Goal: Task Accomplishment & Management: Use online tool/utility

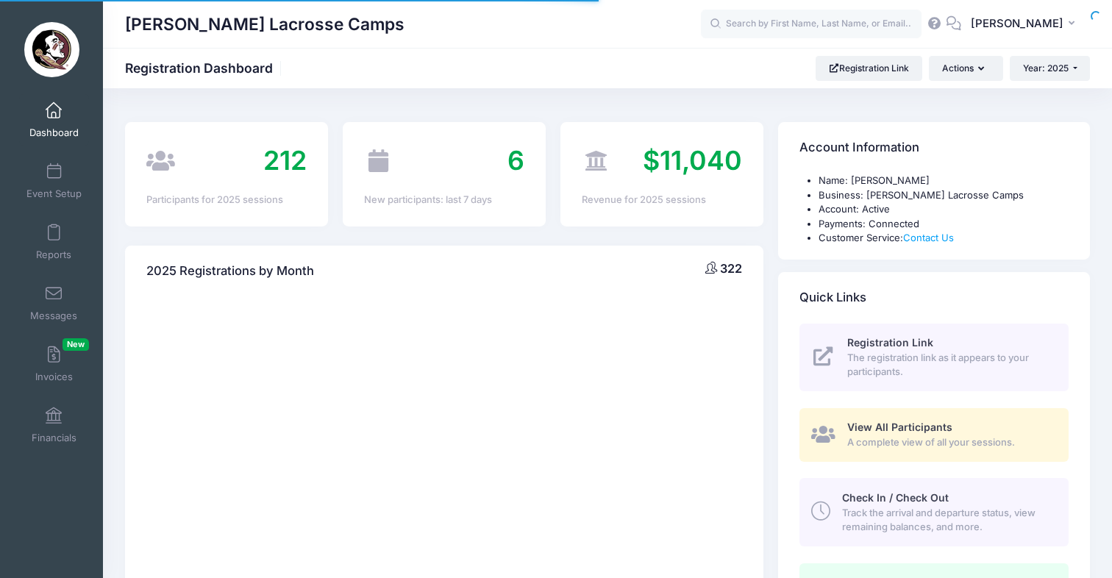
select select
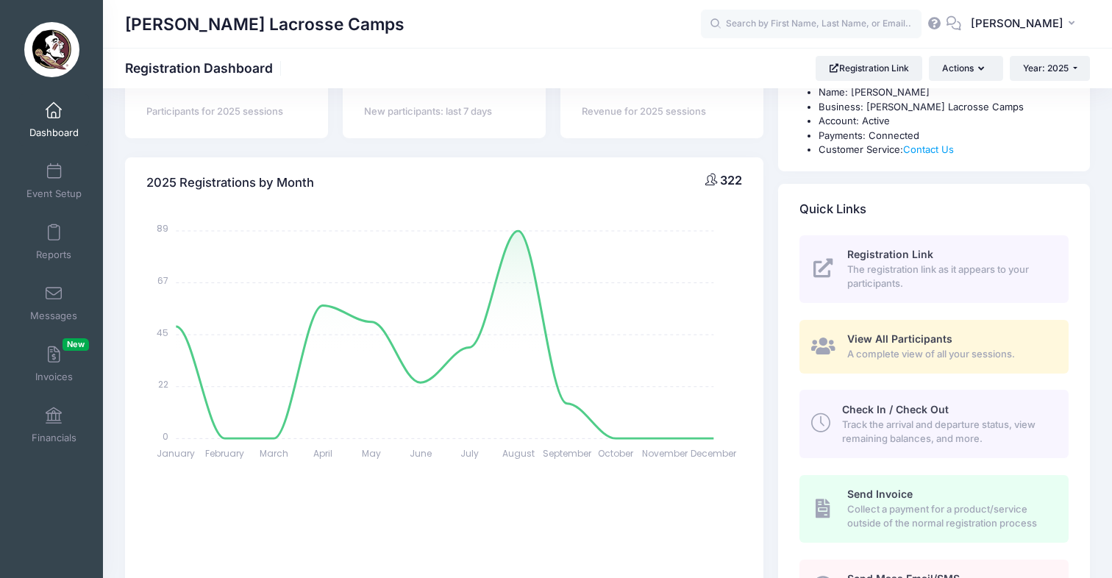
scroll to position [104, 0]
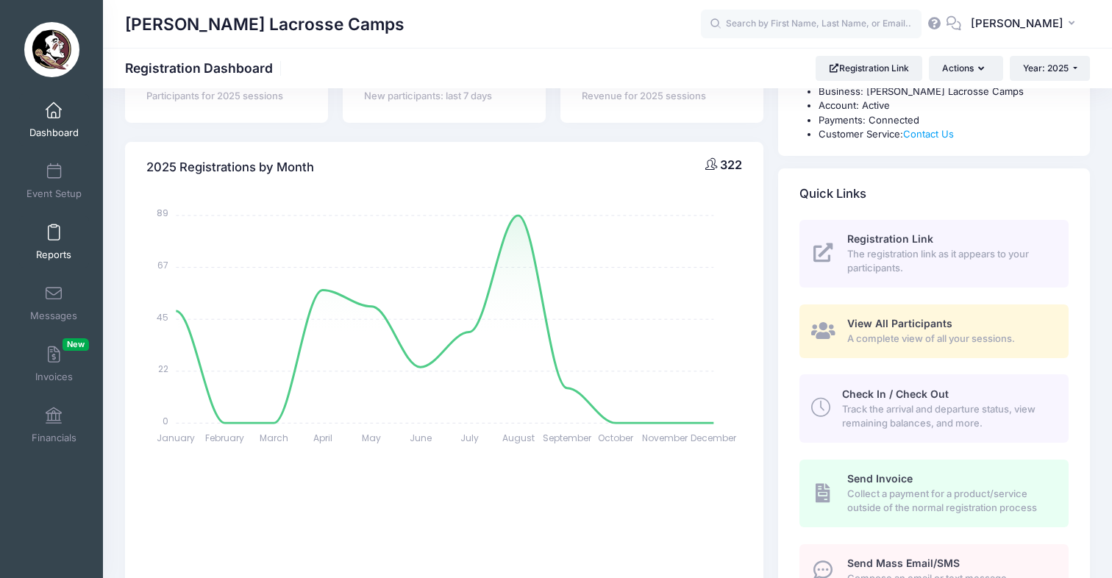
click at [54, 235] on span at bounding box center [54, 233] width 0 height 16
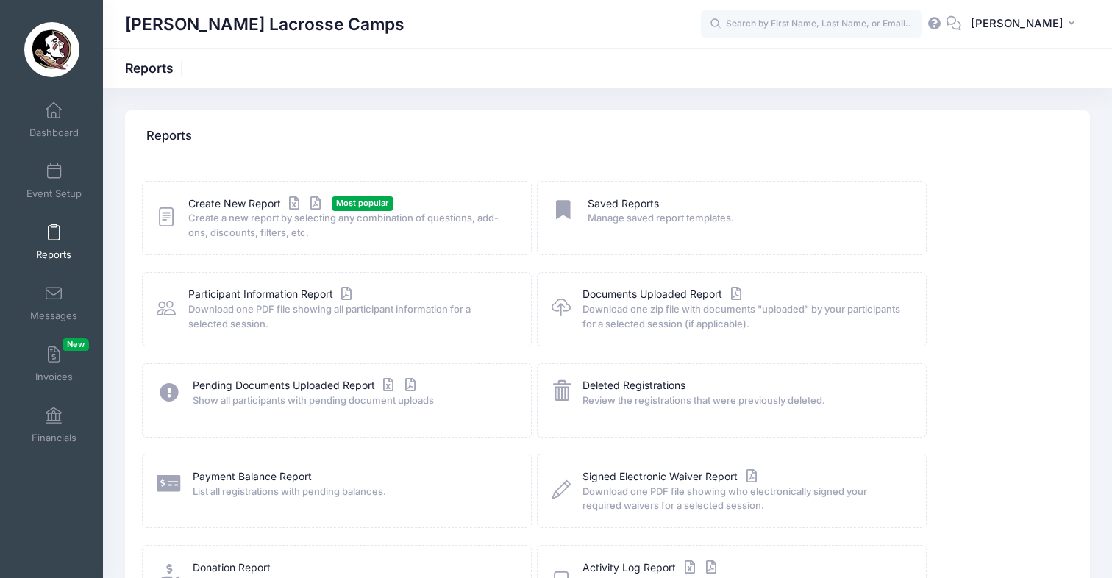
click at [54, 229] on span at bounding box center [54, 233] width 0 height 16
click at [166, 222] on icon at bounding box center [166, 217] width 19 height 23
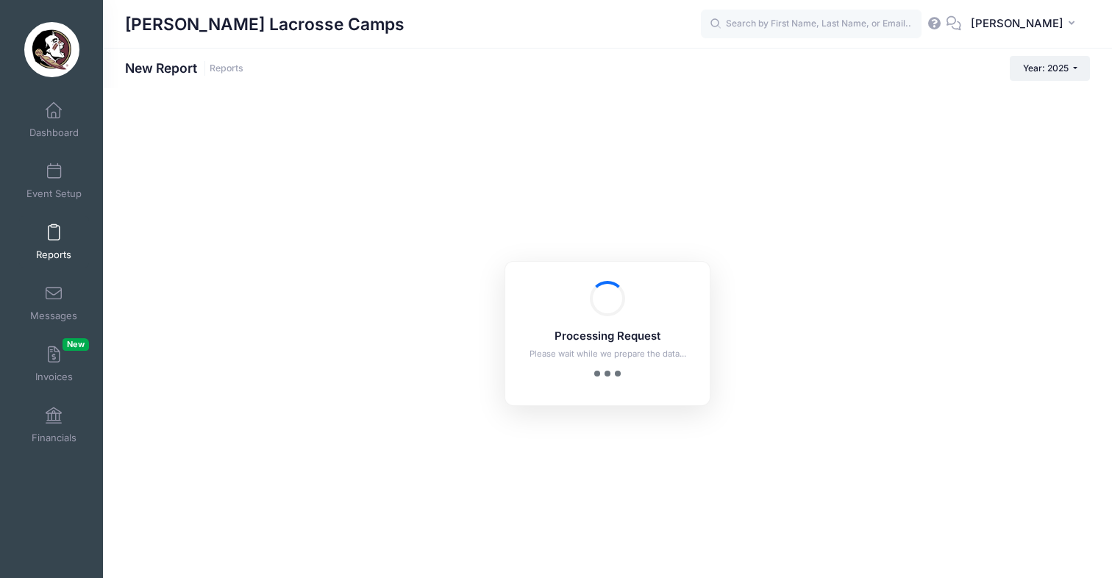
checkbox input "true"
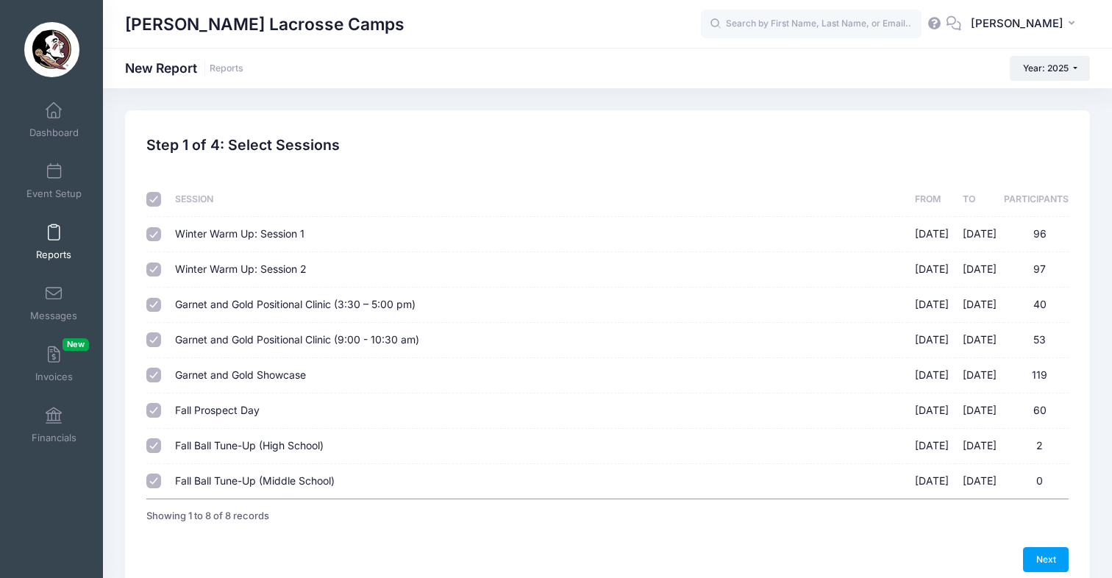
click at [230, 409] on span "Fall Prospect Day" at bounding box center [217, 410] width 85 height 12
click at [161, 409] on input "Fall Prospect Day [DATE] - [DATE] 60" at bounding box center [153, 410] width 15 height 15
click at [156, 409] on input "Fall Prospect Day [DATE] - [DATE] 60" at bounding box center [153, 410] width 15 height 15
checkbox input "true"
click at [151, 190] on th at bounding box center [156, 199] width 21 height 35
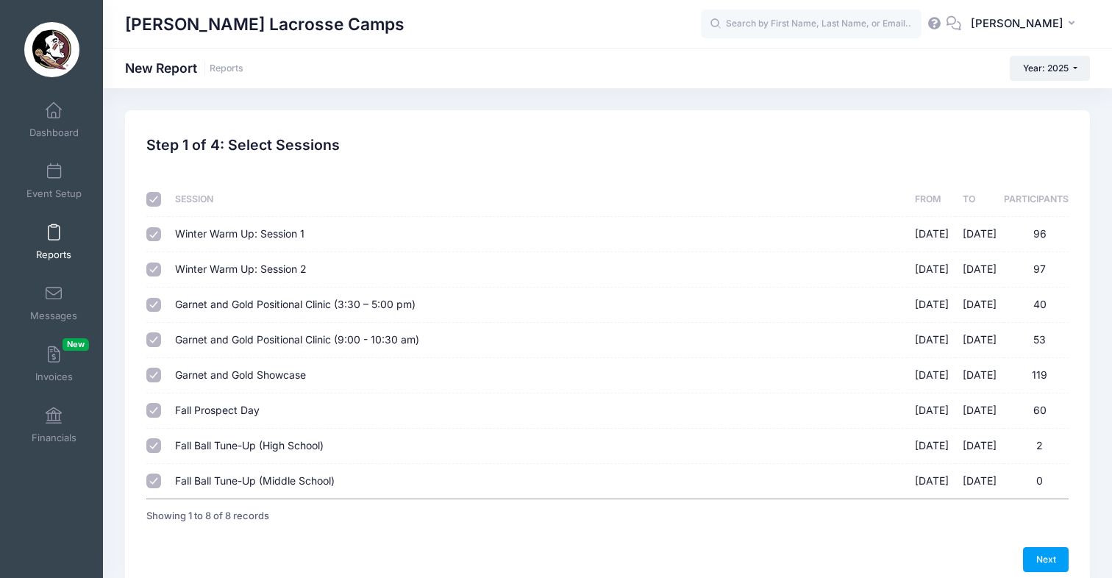
click at [155, 199] on input "checkbox" at bounding box center [153, 199] width 15 height 15
checkbox input "false"
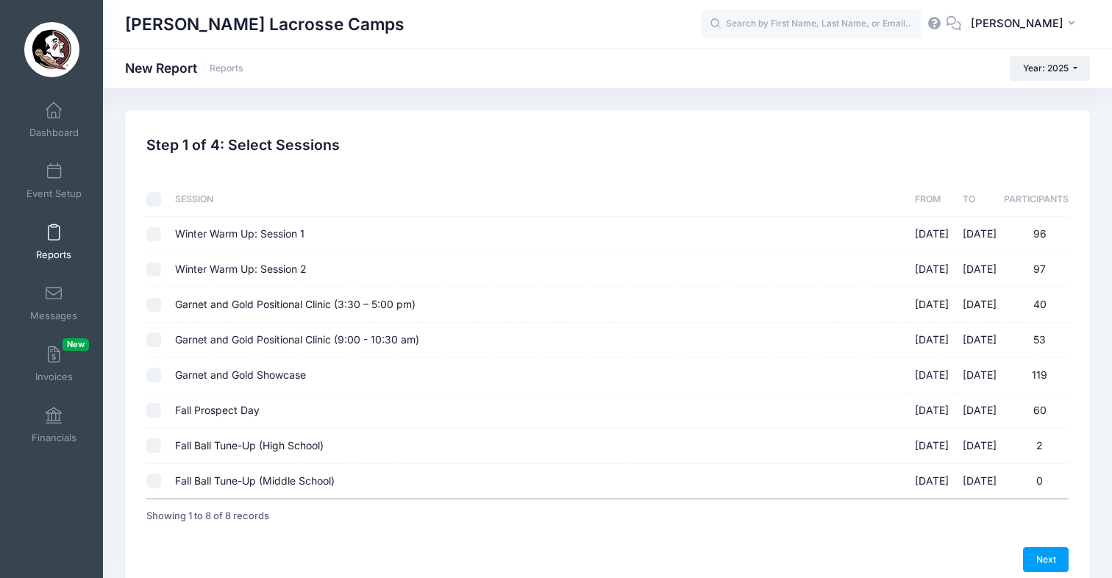
checkbox input "false"
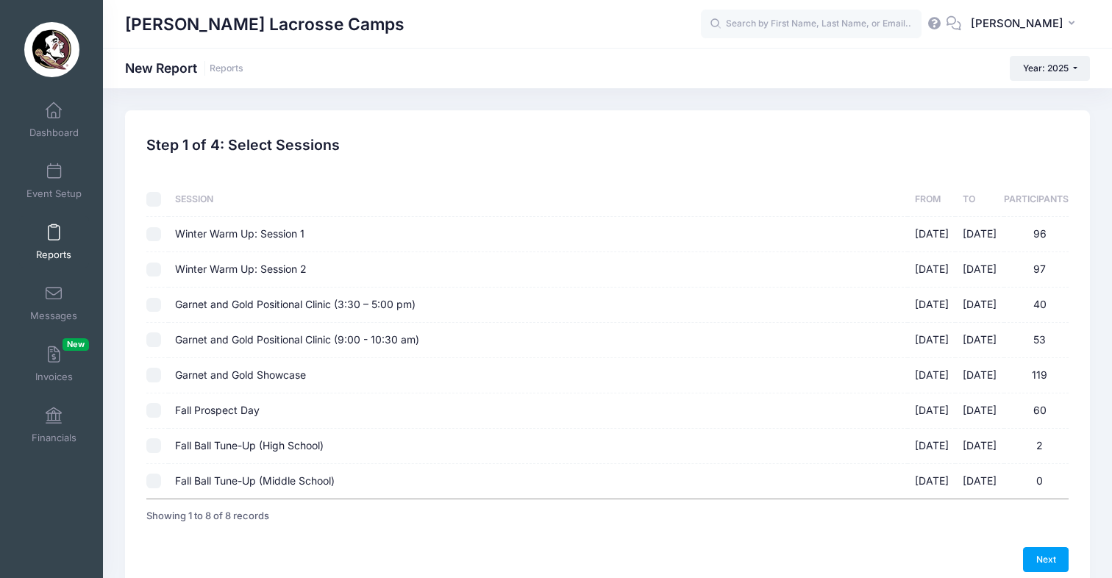
click at [159, 409] on input "Fall Prospect Day 09/14/2025 - 09/14/2025 60" at bounding box center [153, 410] width 15 height 15
checkbox input "true"
click at [1038, 547] on link "Next" at bounding box center [1046, 559] width 46 height 25
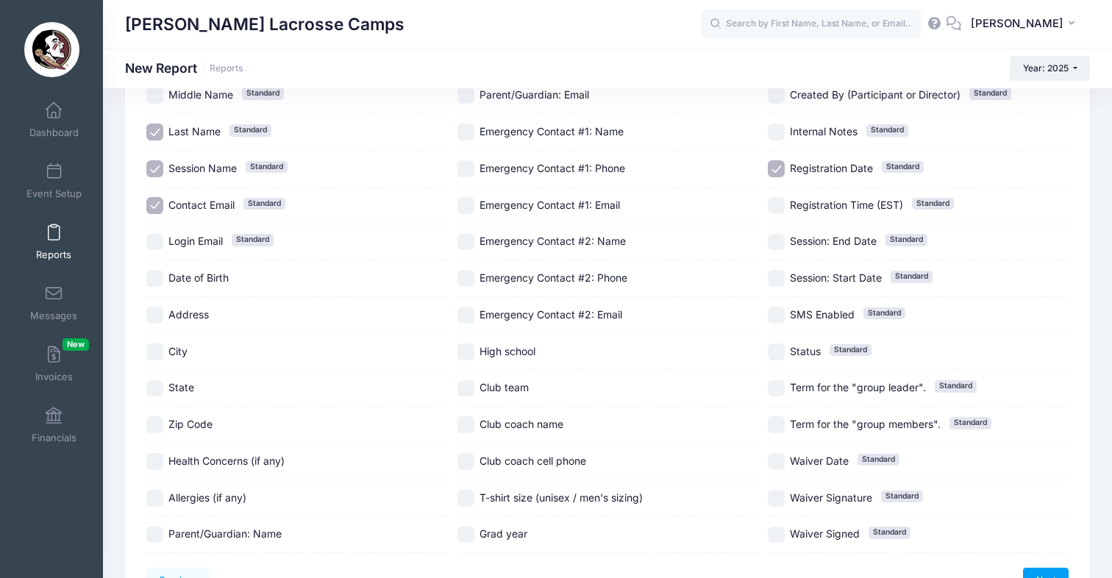
scroll to position [169, 0]
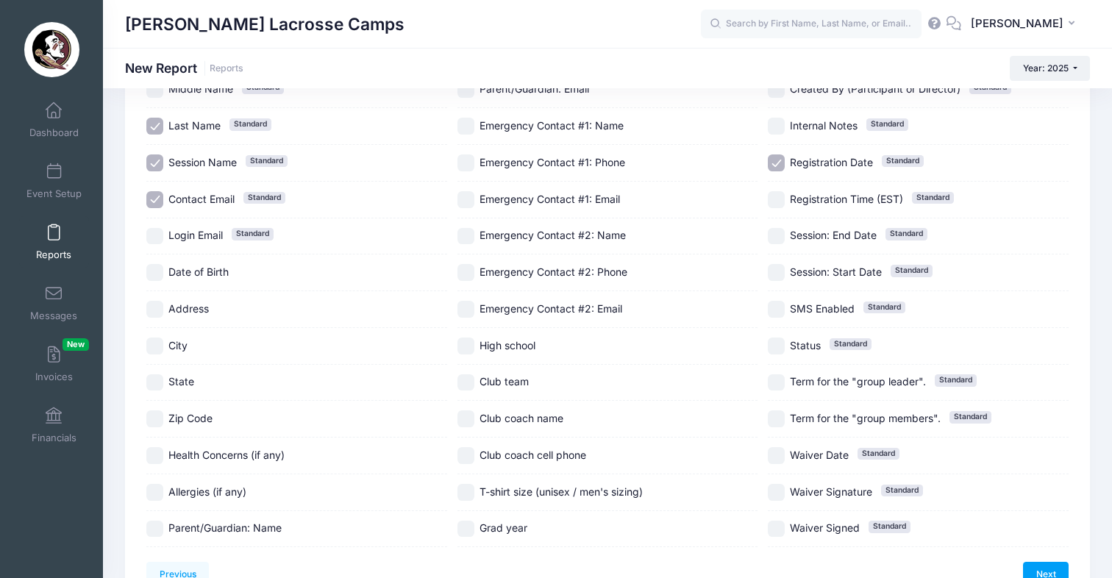
click at [155, 345] on input "City" at bounding box center [154, 345] width 17 height 17
checkbox input "true"
click at [155, 370] on div "State" at bounding box center [296, 383] width 301 height 37
checkbox input "true"
click at [473, 389] on label "Club team" at bounding box center [607, 382] width 301 height 17
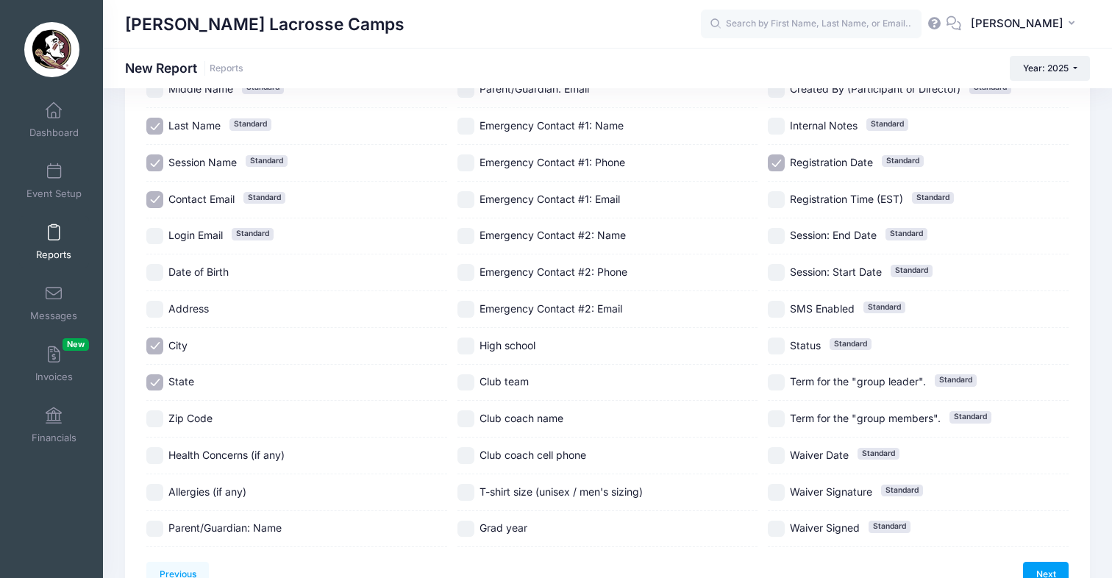
checkbox input "true"
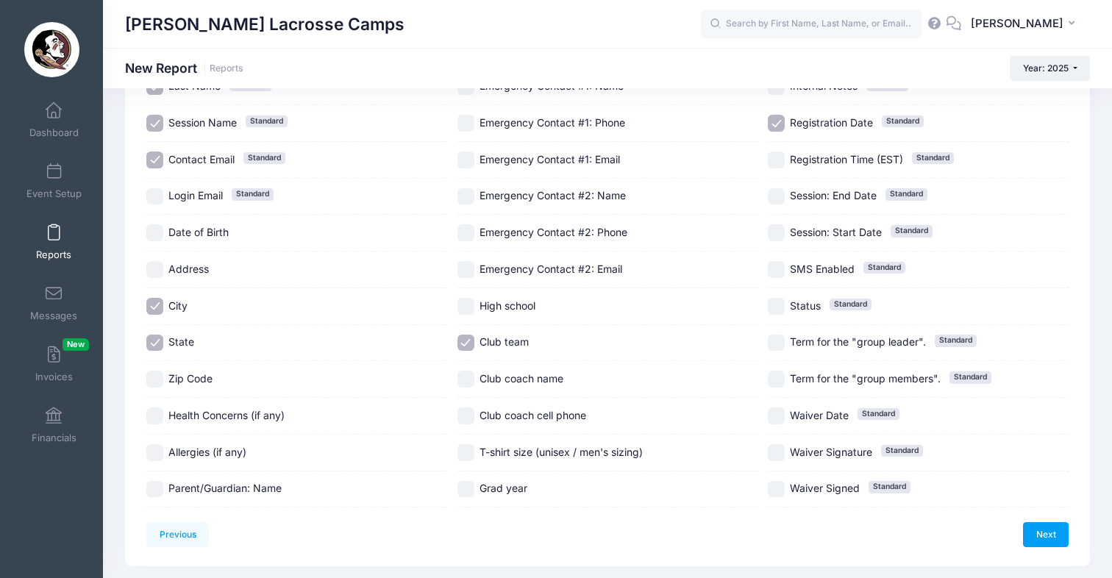
scroll to position [224, 0]
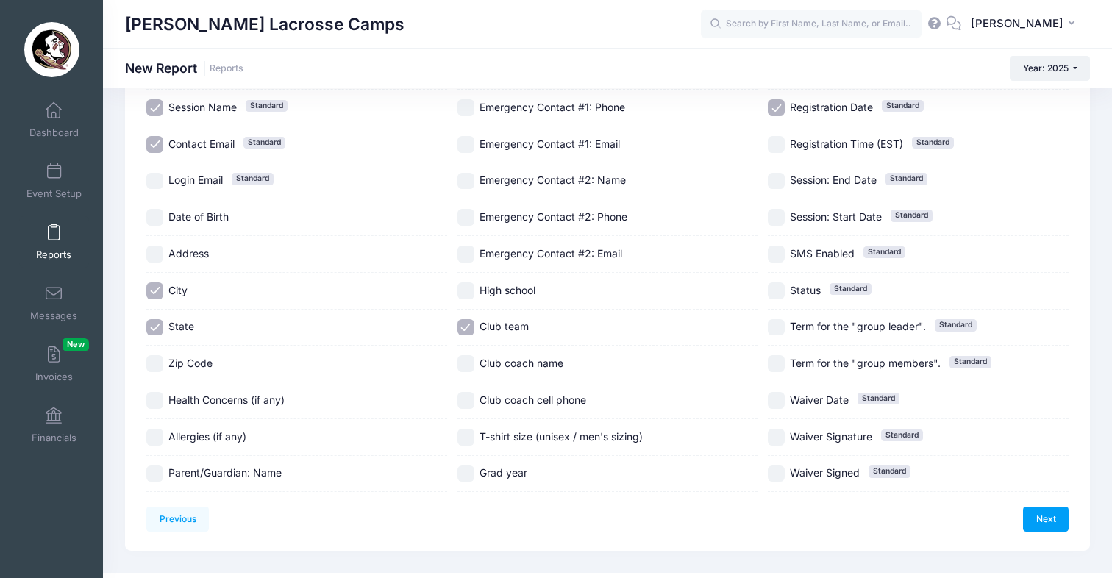
click at [470, 472] on input "Grad year" at bounding box center [465, 473] width 17 height 17
checkbox input "true"
click at [1058, 517] on link "Next" at bounding box center [1046, 519] width 46 height 25
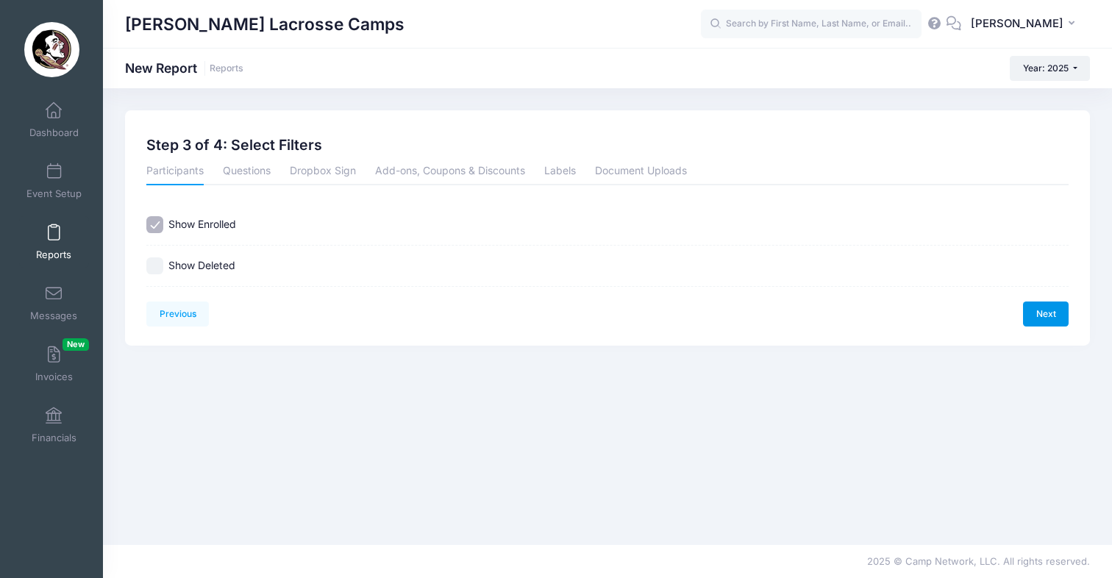
click at [1033, 311] on link "Next" at bounding box center [1046, 313] width 46 height 25
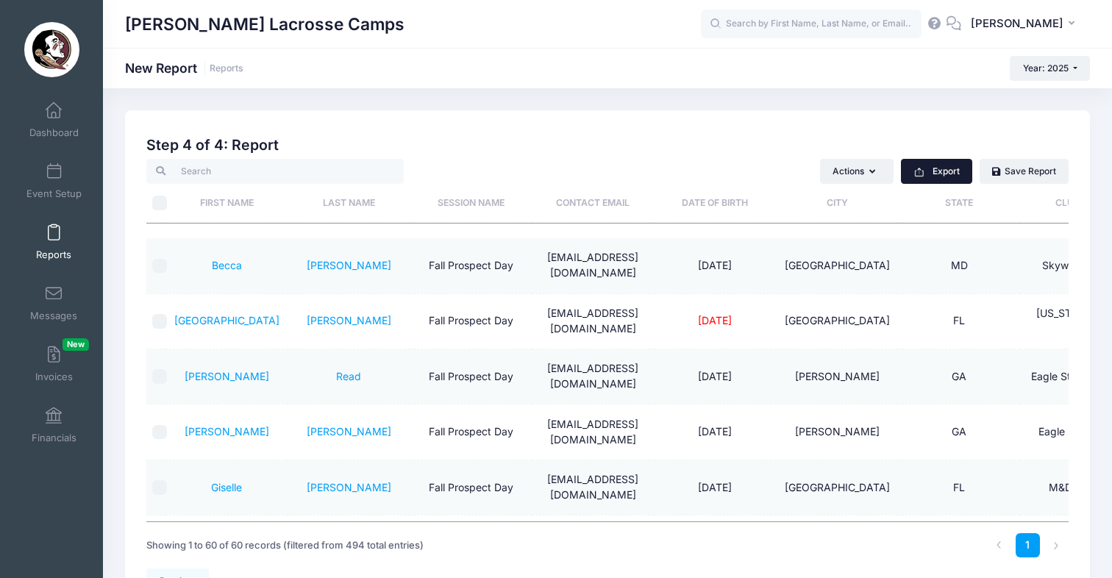
click at [951, 178] on button "Export" at bounding box center [936, 171] width 71 height 25
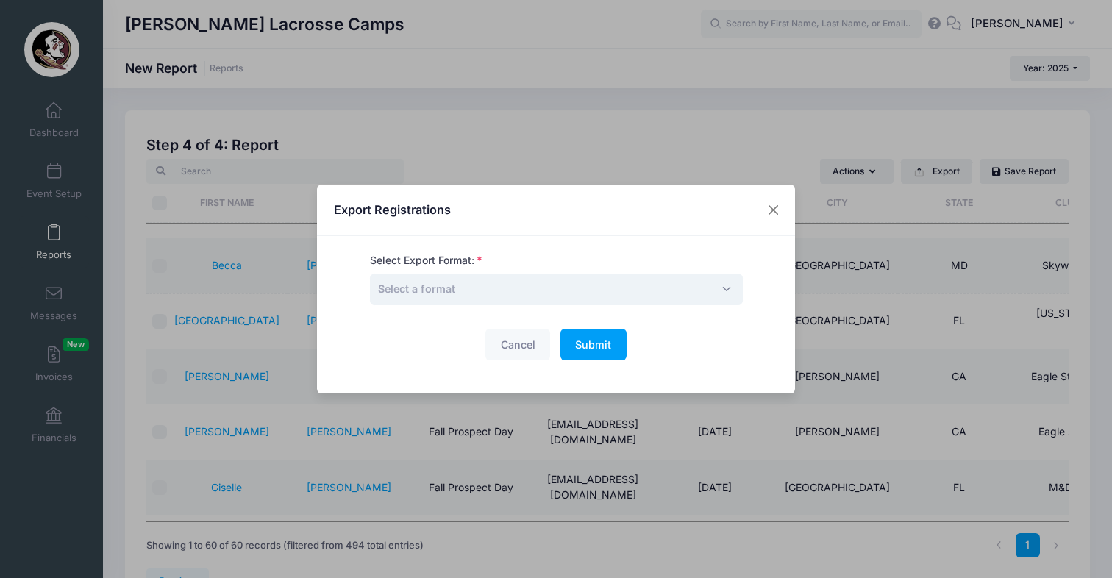
click at [476, 287] on span "Select a format" at bounding box center [556, 289] width 373 height 32
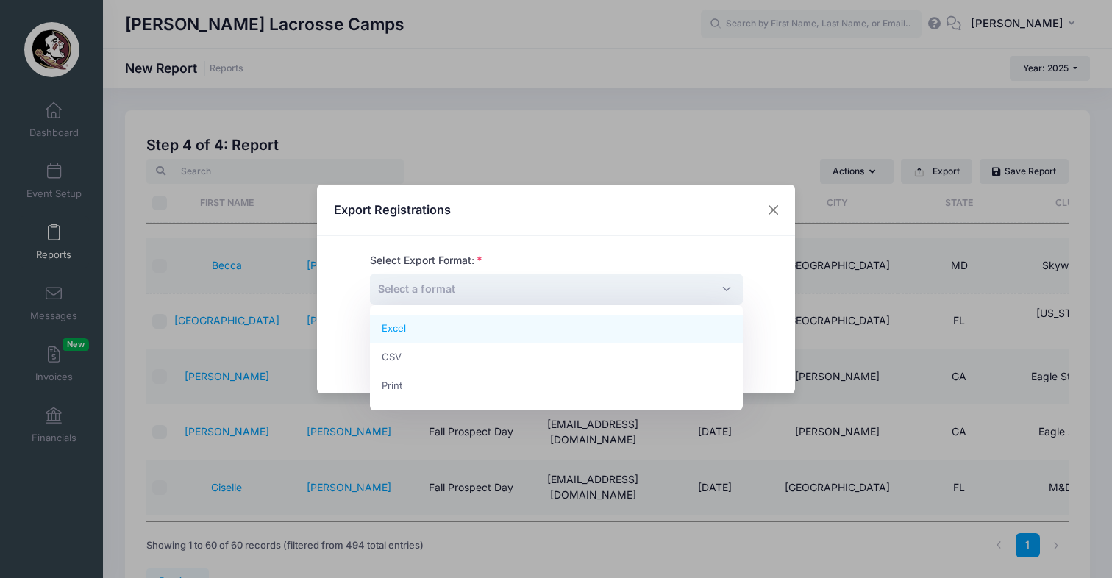
select select "excel"
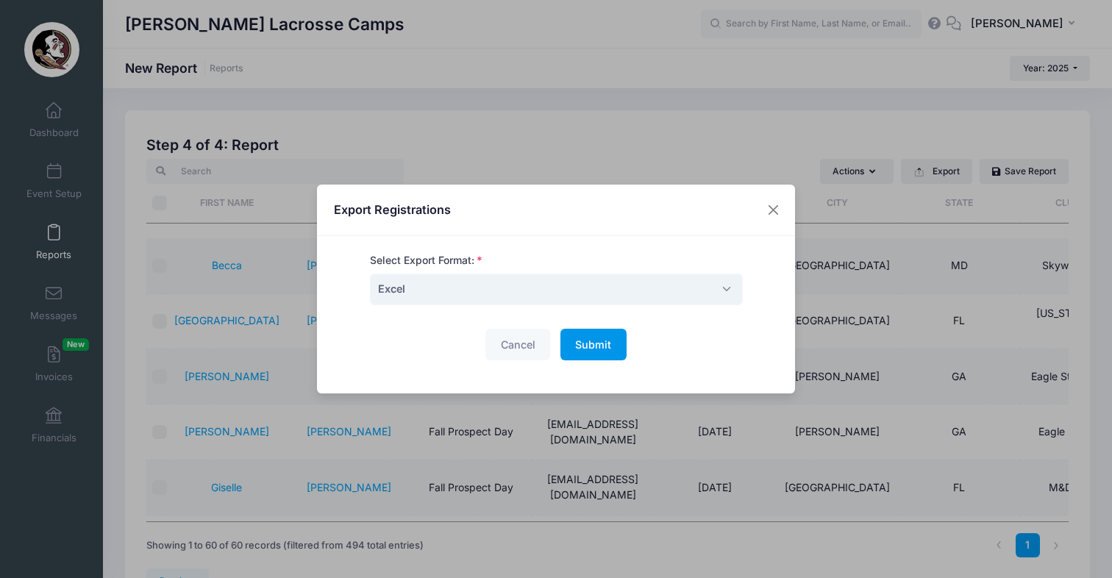
click at [588, 345] on span "Submit" at bounding box center [593, 344] width 36 height 12
